Goal: Task Accomplishment & Management: Manage account settings

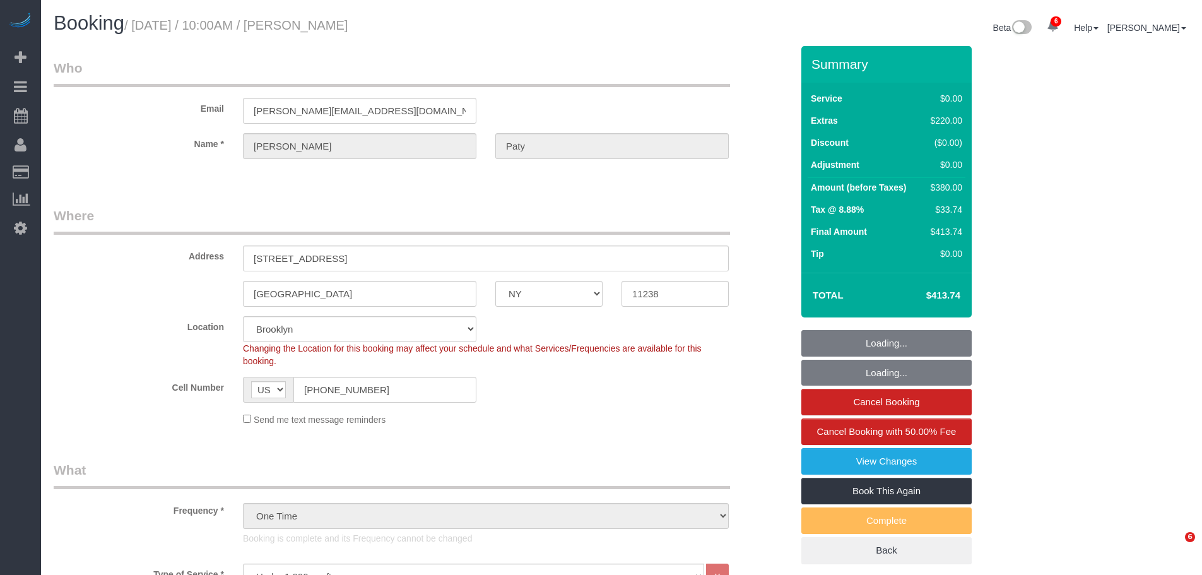
select select "NY"
select select "1"
select select "spot1"
select select "number:89"
select select "number:90"
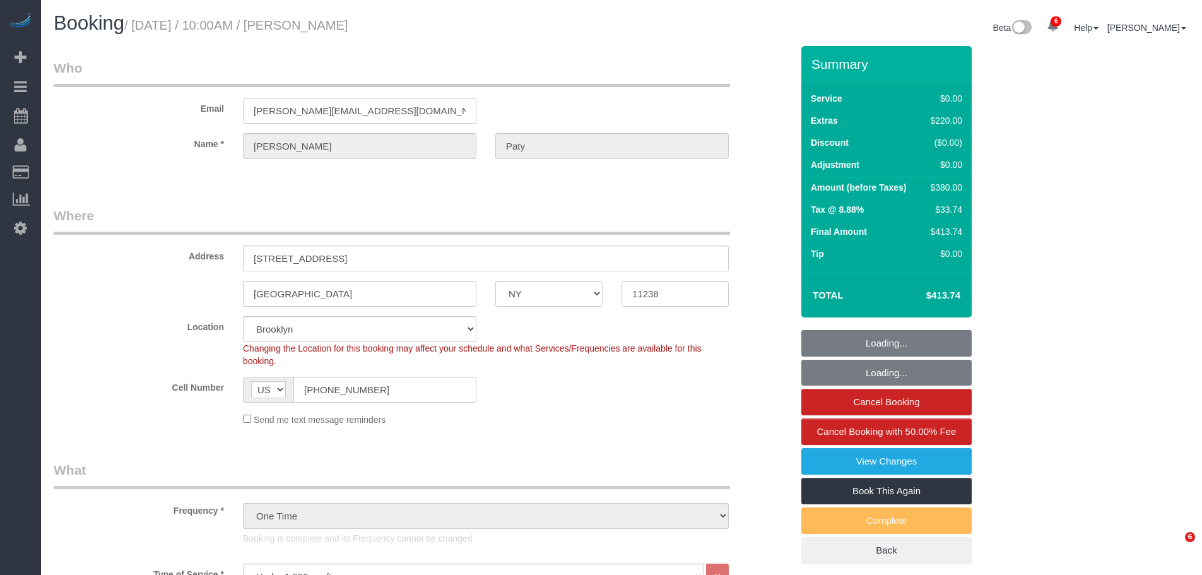
select select "number:15"
select select "number:5"
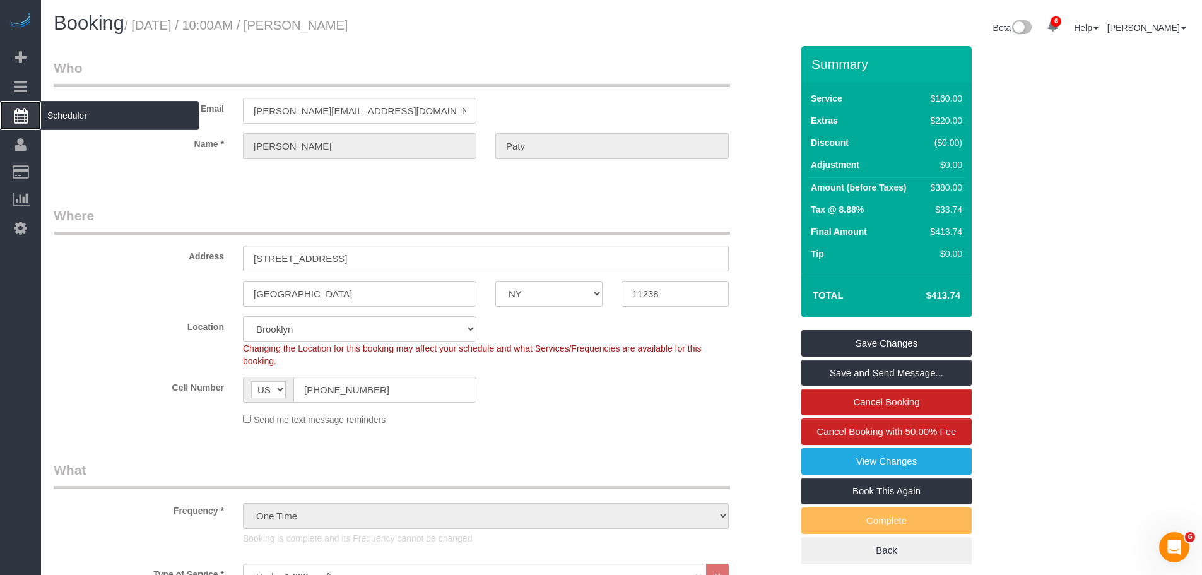
click at [86, 112] on span "Scheduler" at bounding box center [120, 115] width 158 height 29
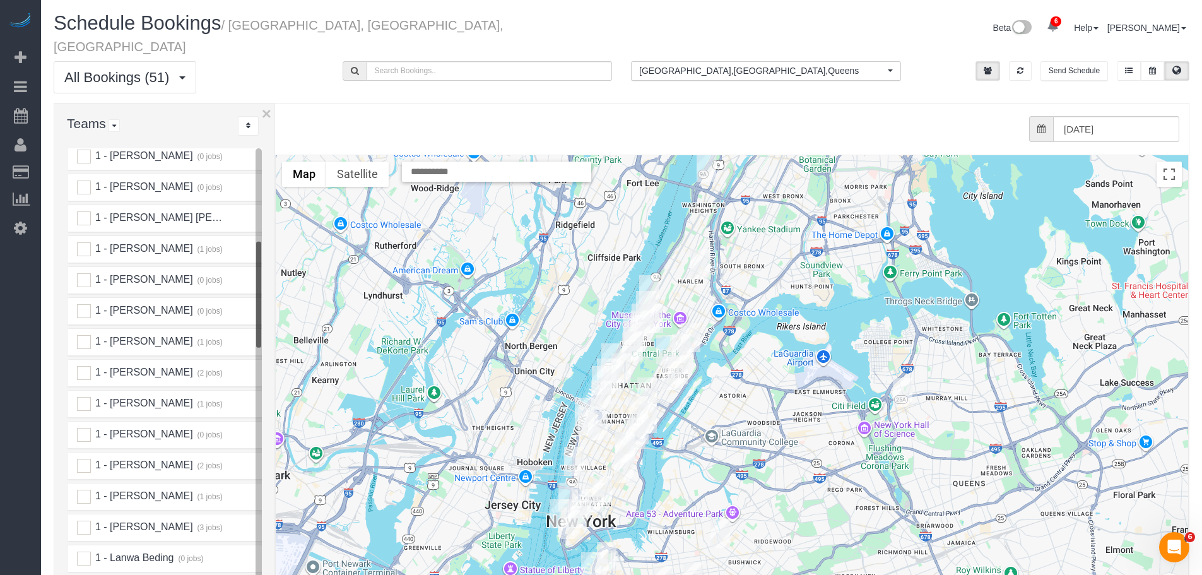
scroll to position [631, 0]
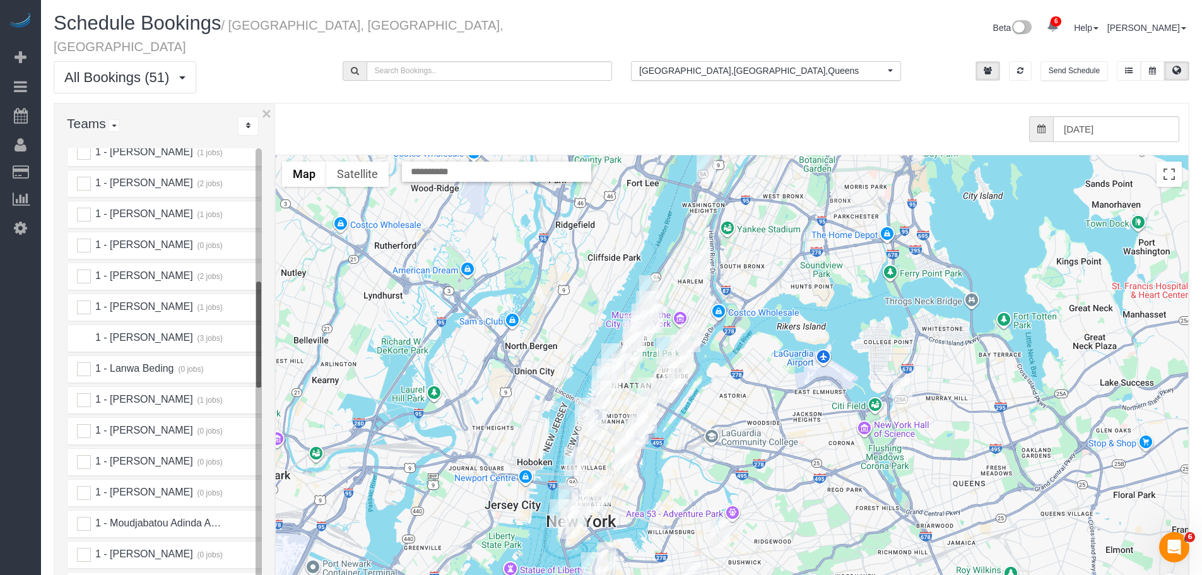
click at [83, 331] on ins at bounding box center [84, 338] width 14 height 14
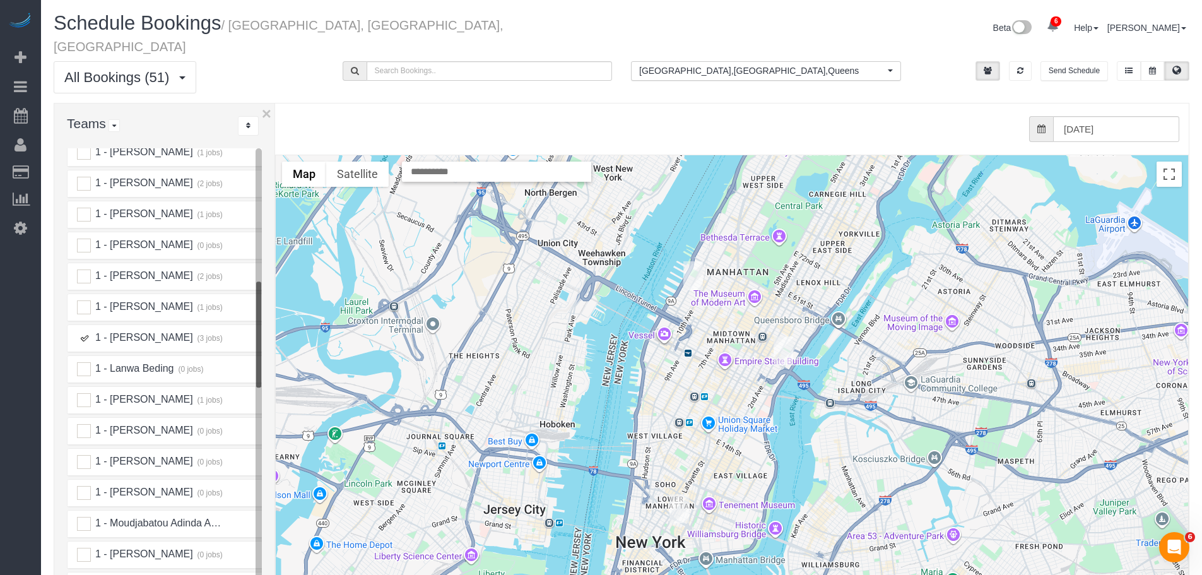
click at [686, 261] on img "08/29/2025 9:00AM - Mustafa Safdar - 540 West 49th Street, Apt. 401s, New York,…" at bounding box center [693, 275] width 20 height 29
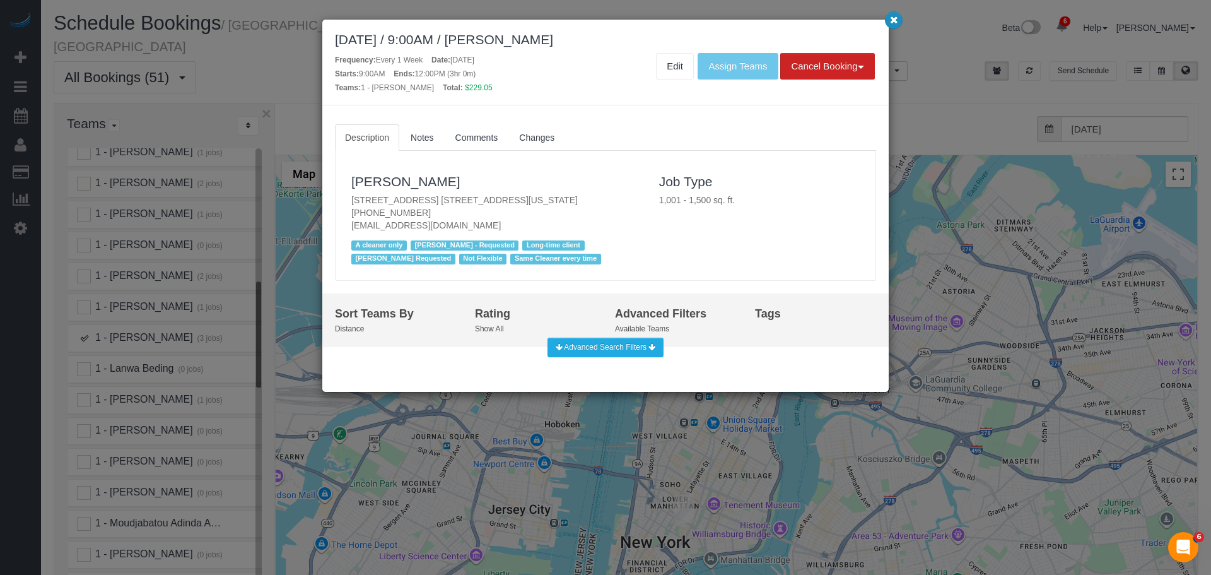
click at [889, 16] on button "button" at bounding box center [894, 20] width 18 height 18
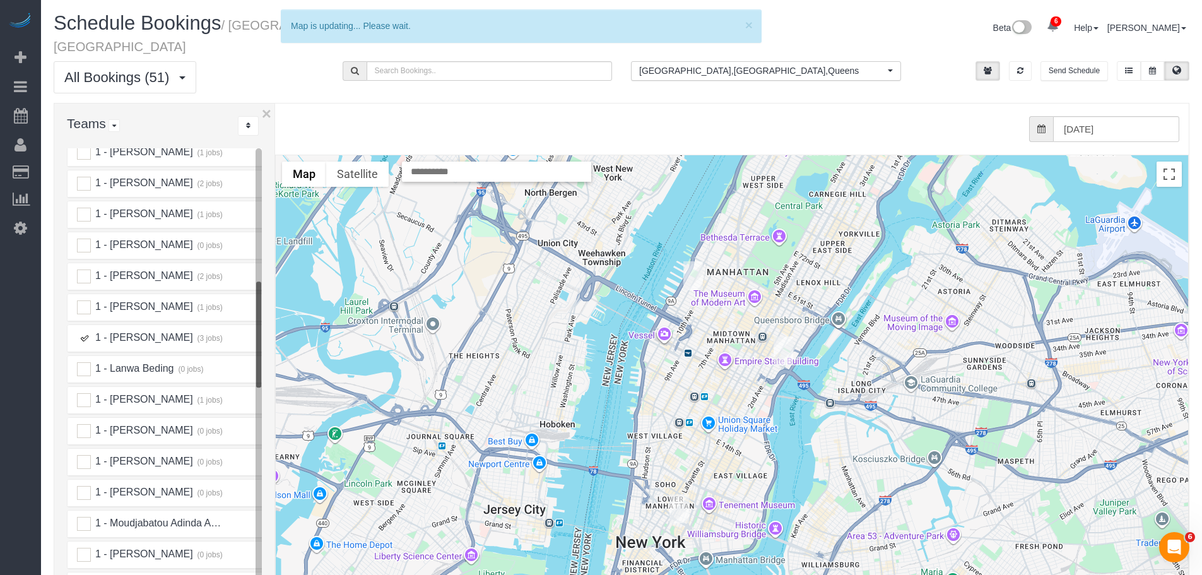
click at [780, 337] on img "08/29/2025 1:30PM - Ellice Vittor - 860 United Nations Plaza Apt. 30a, New York…" at bounding box center [783, 350] width 20 height 29
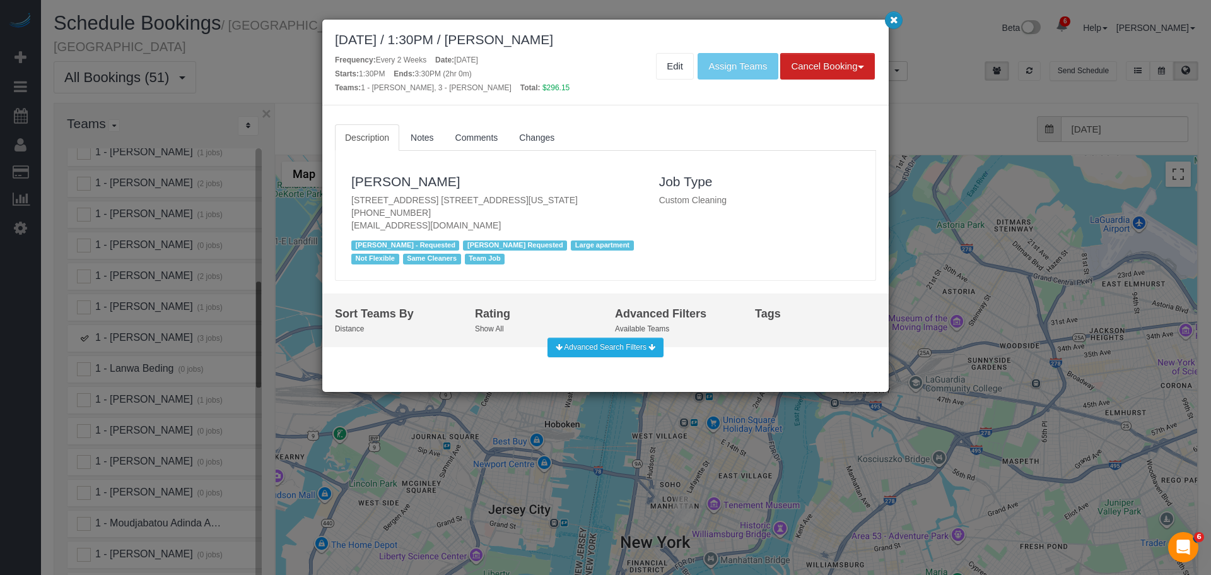
click at [895, 25] on button "button" at bounding box center [894, 20] width 18 height 18
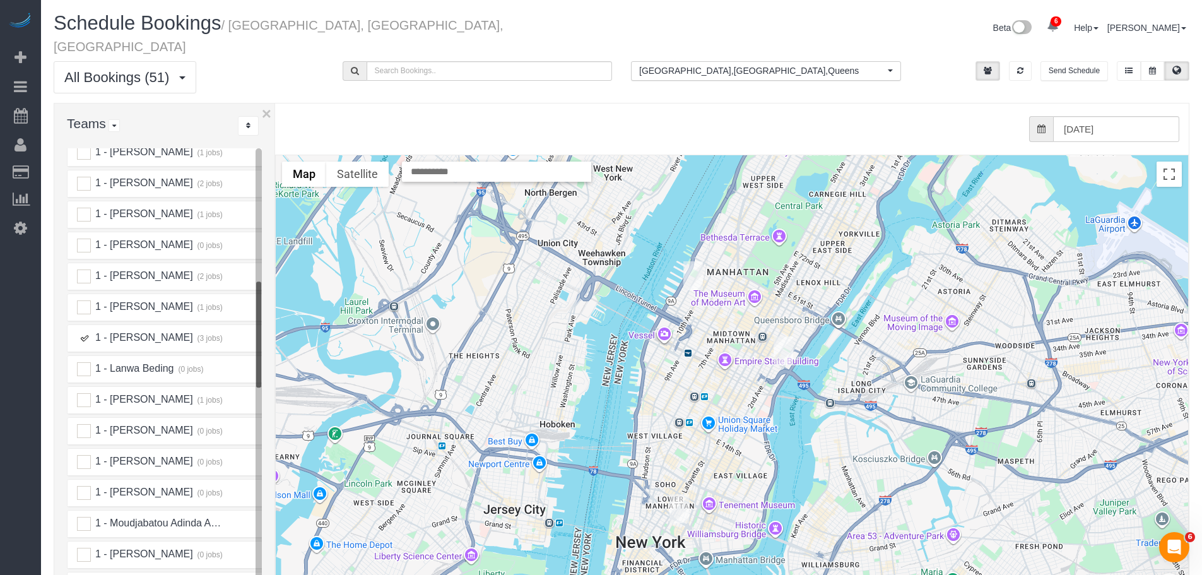
click at [672, 494] on img "08/29/2025 5:00PM - William Jewkes (STILL HERE NYC) - 167 Canal Street, 3rd Flo…" at bounding box center [679, 508] width 20 height 29
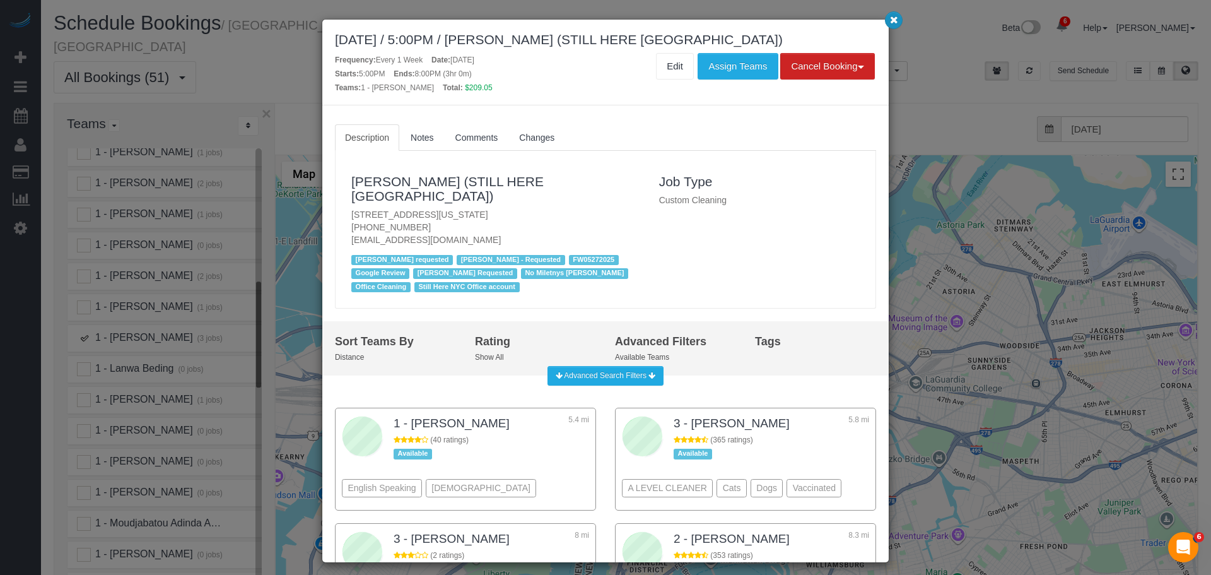
click at [893, 20] on icon "button" at bounding box center [894, 20] width 8 height 8
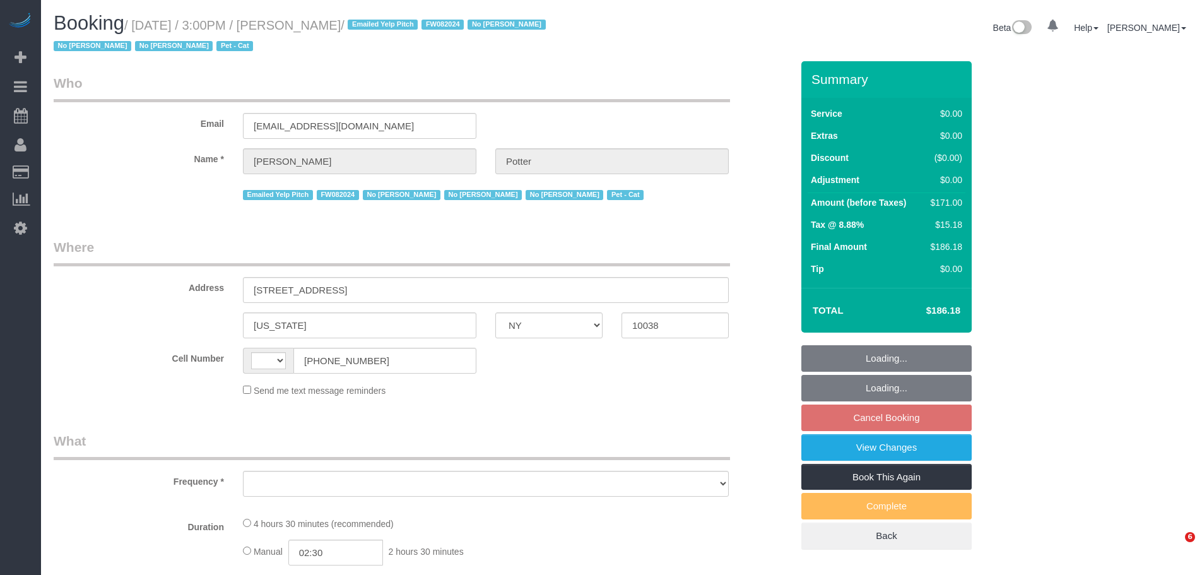
select select "NY"
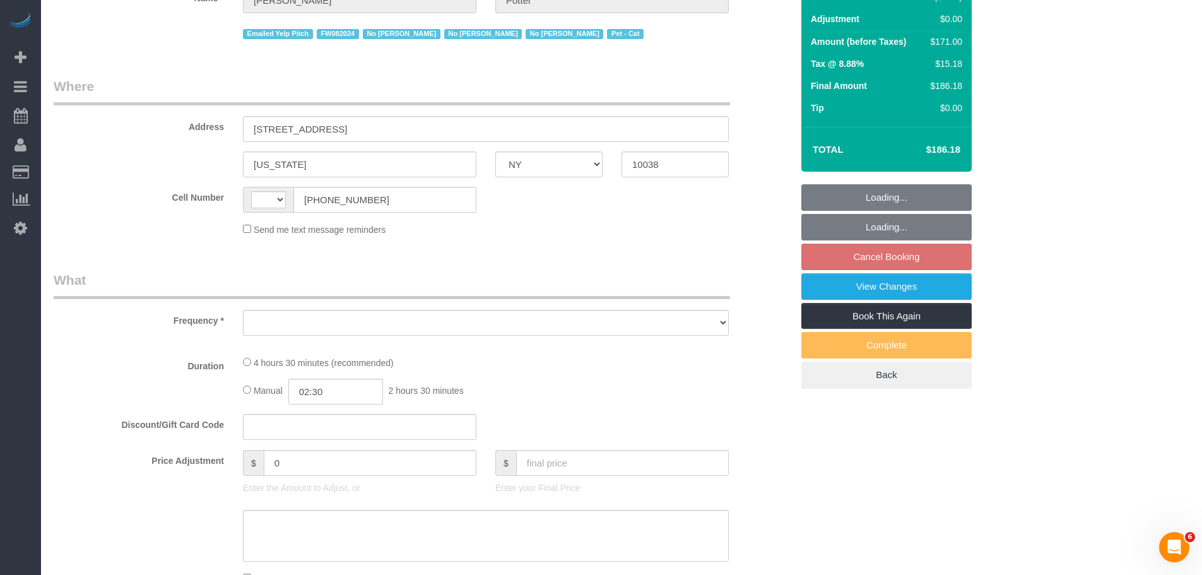
select select "string:US"
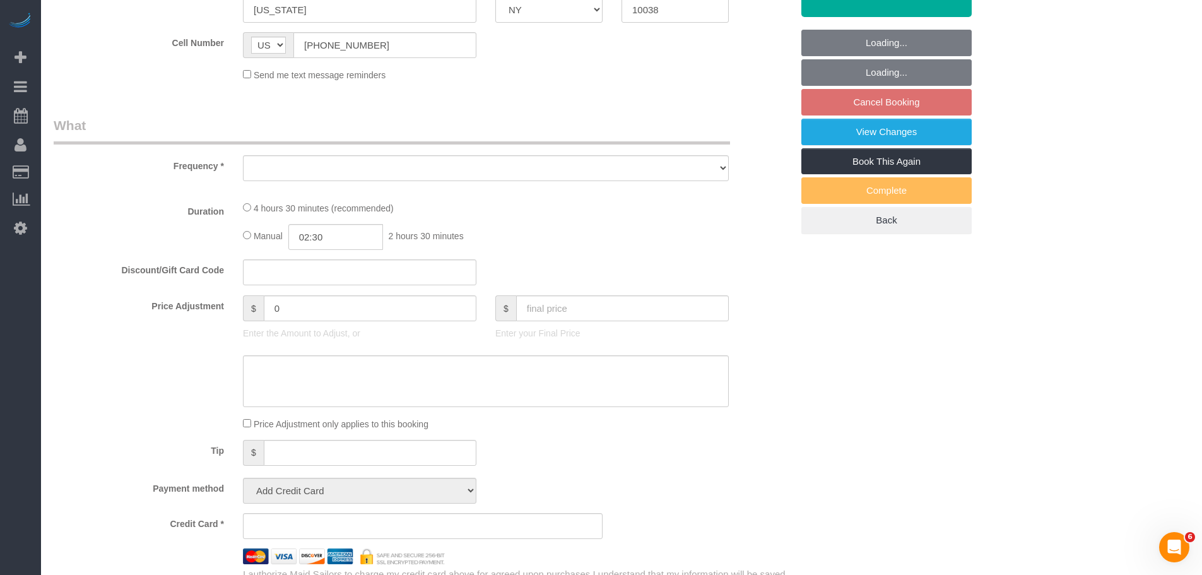
select select "object:835"
select select "number:89"
select select "number:90"
select select "number:14"
select select "number:5"
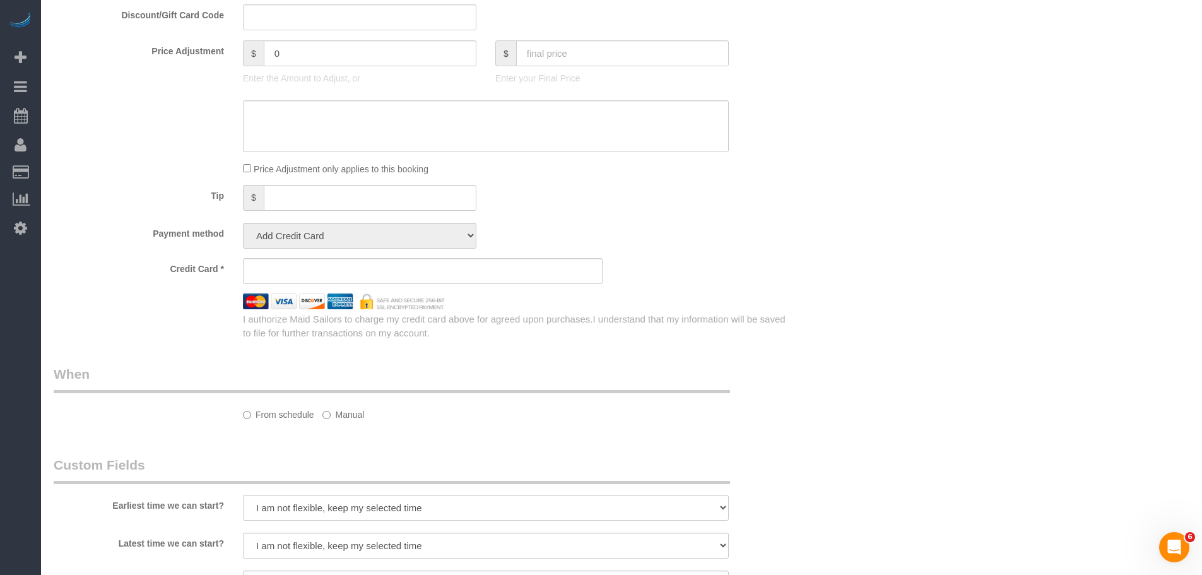
select select "string:stripe-pm_1M0pwl4VGloSiKo7e0pYCX8B"
select select "2"
select select "spot8"
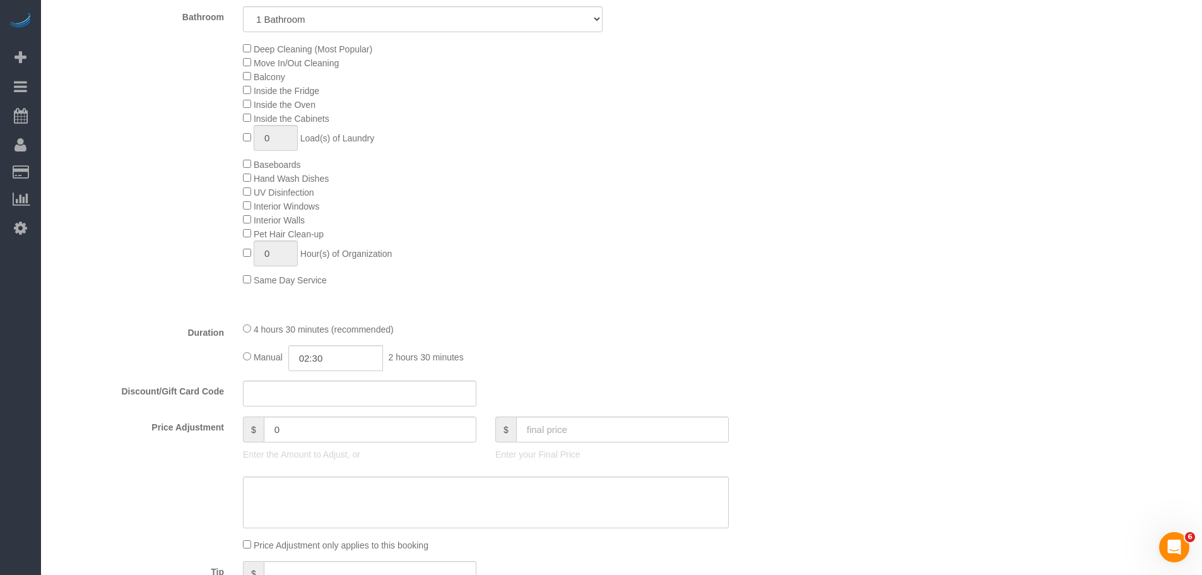
select select "object:1341"
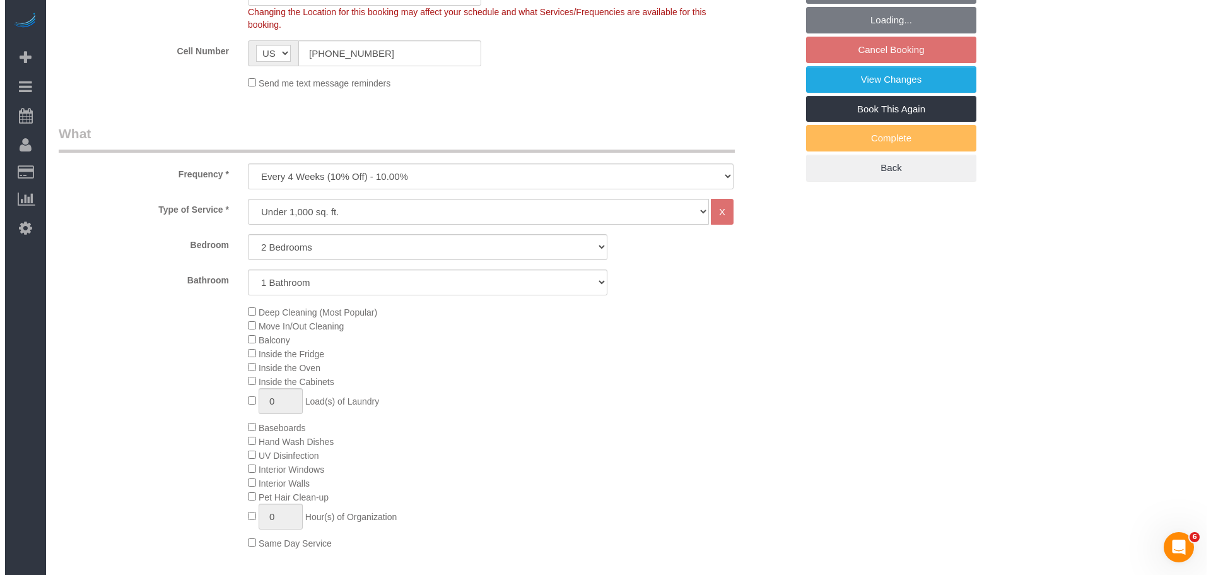
scroll to position [250, 0]
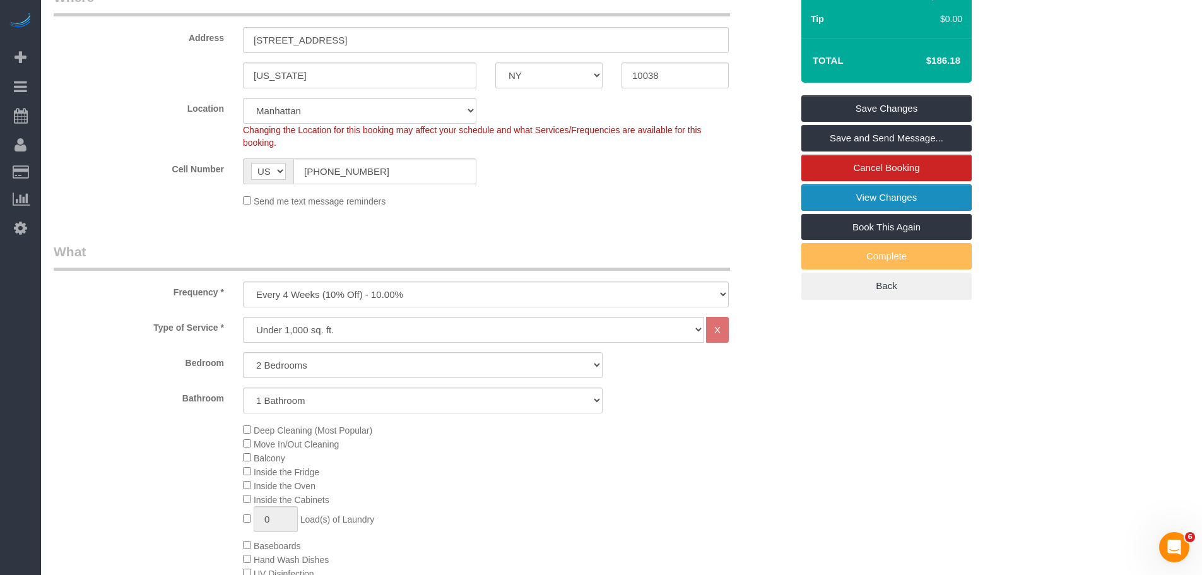
click at [819, 197] on link "View Changes" at bounding box center [886, 197] width 170 height 26
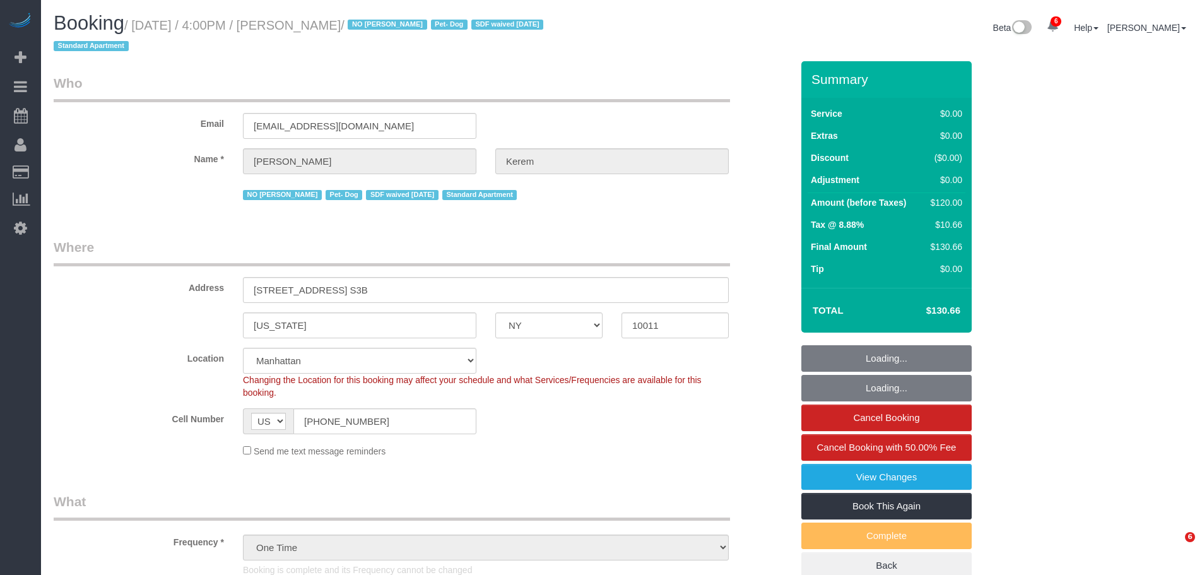
select select "NY"
select select "number:64"
select select "number:78"
select select "number:13"
select select "number:5"
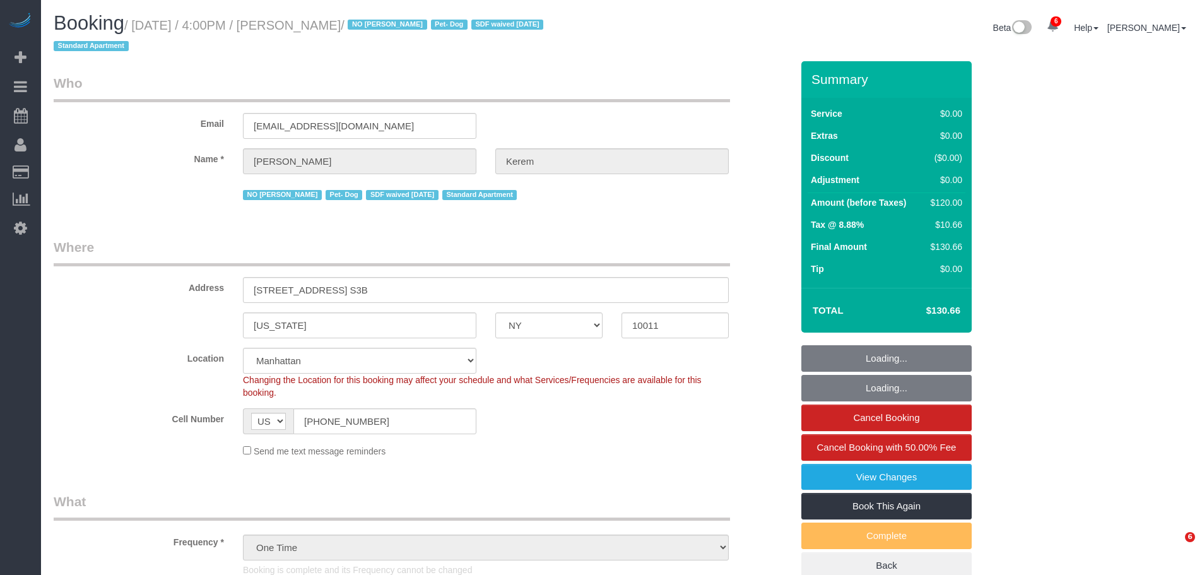
select select "spot1"
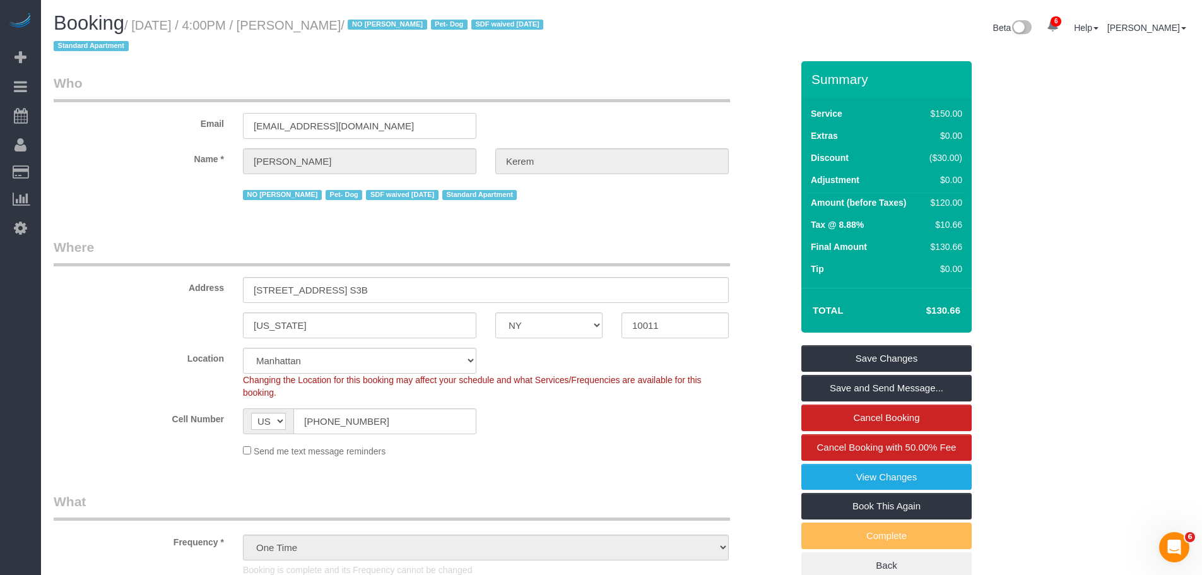
drag, startPoint x: 83, startPoint y: 121, endPoint x: 75, endPoint y: 120, distance: 7.6
click at [75, 120] on div "Email [EMAIL_ADDRESS][DOMAIN_NAME]" at bounding box center [422, 106] width 757 height 65
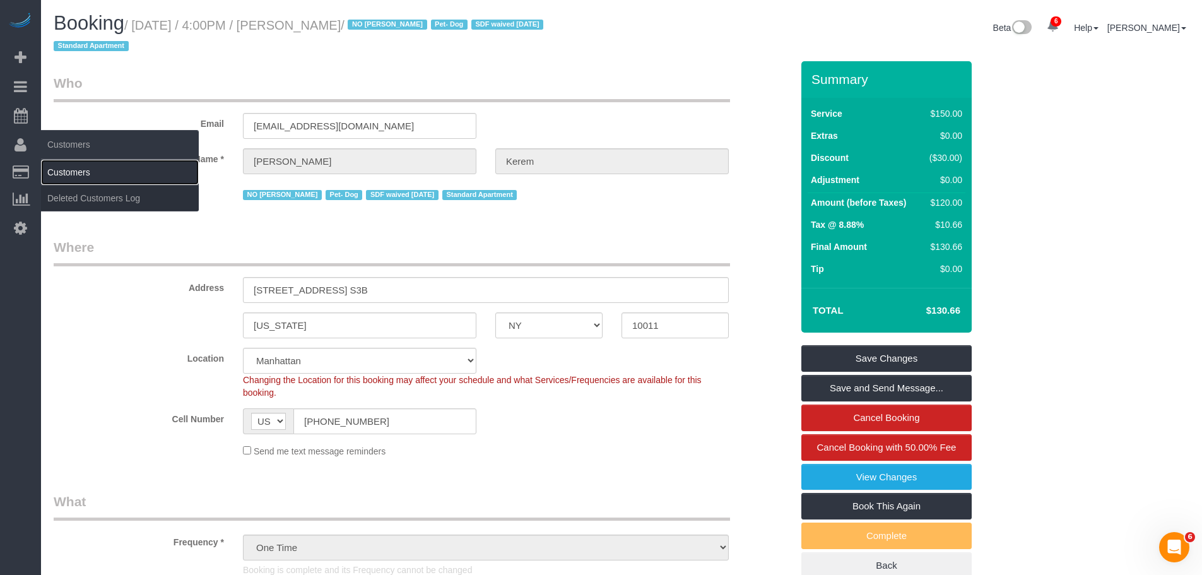
click at [82, 175] on link "Customers" at bounding box center [120, 172] width 158 height 25
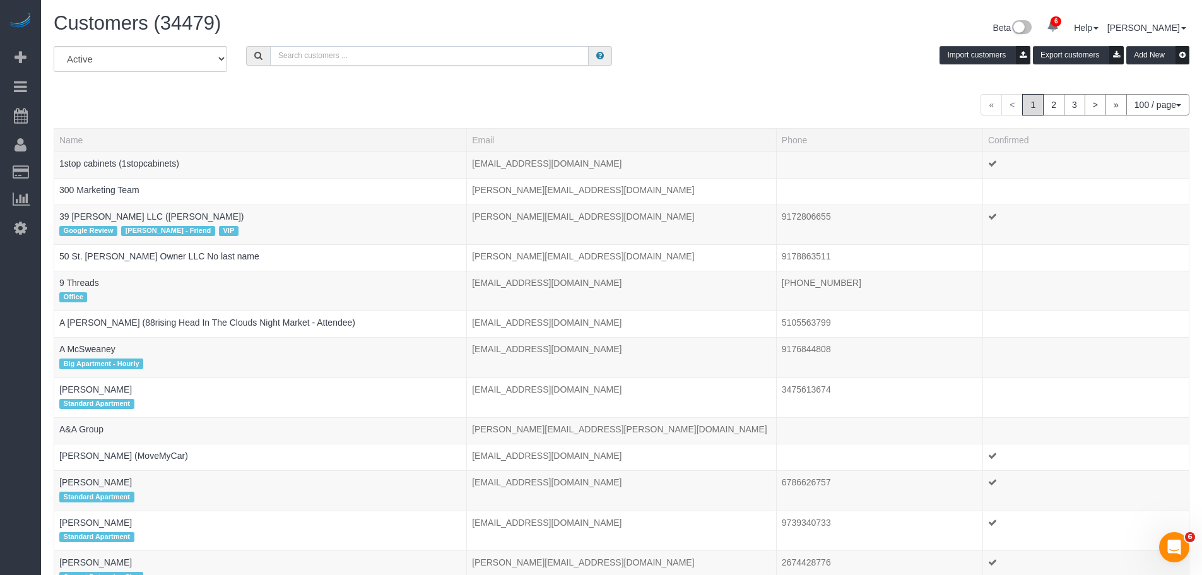
click at [444, 54] on input "text" at bounding box center [429, 56] width 319 height 20
paste input "[EMAIL_ADDRESS][DOMAIN_NAME]"
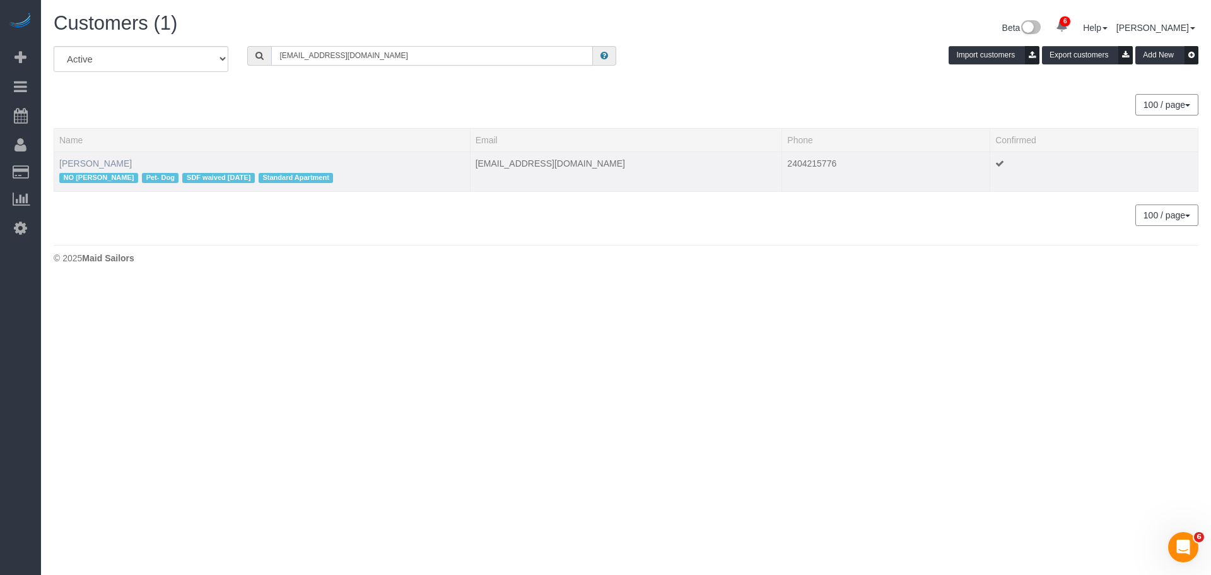
type input "[EMAIL_ADDRESS][DOMAIN_NAME]"
click at [107, 163] on link "[PERSON_NAME]" at bounding box center [95, 163] width 73 height 10
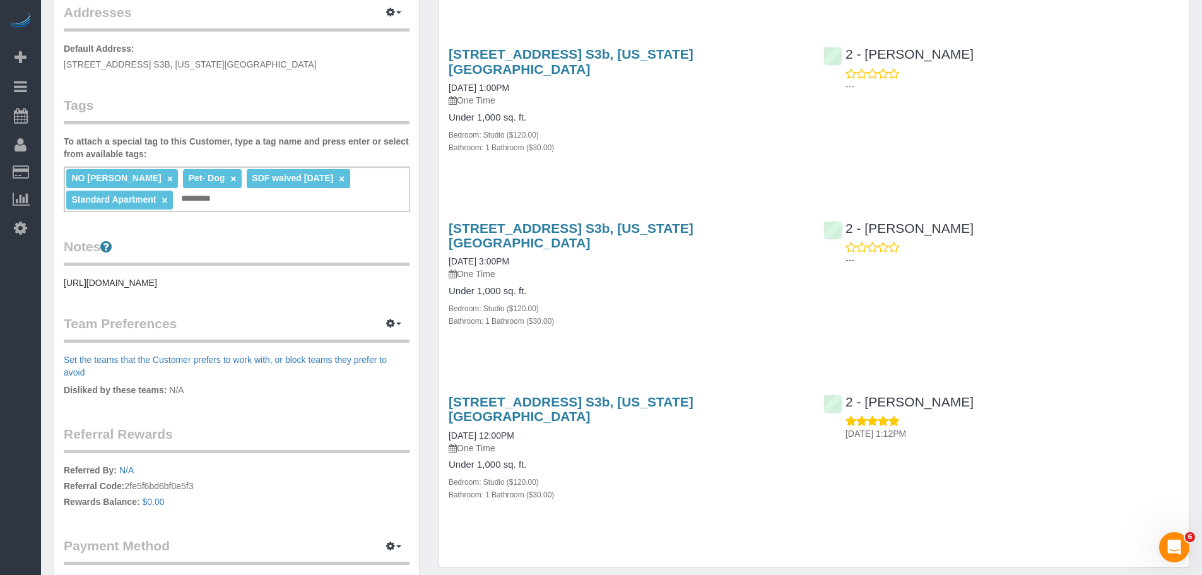
scroll to position [315, 0]
